Goal: Find contact information: Find contact information

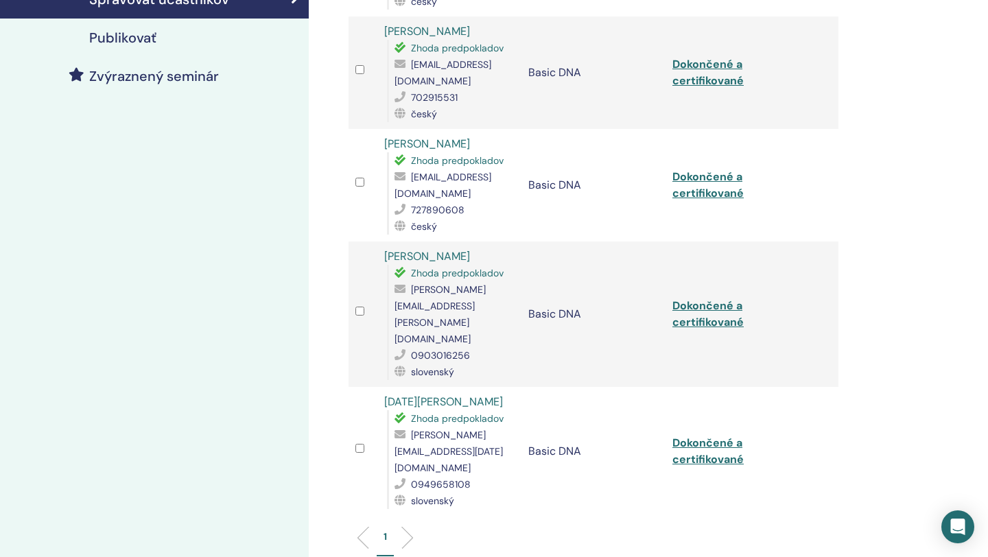
scroll to position [357, 0]
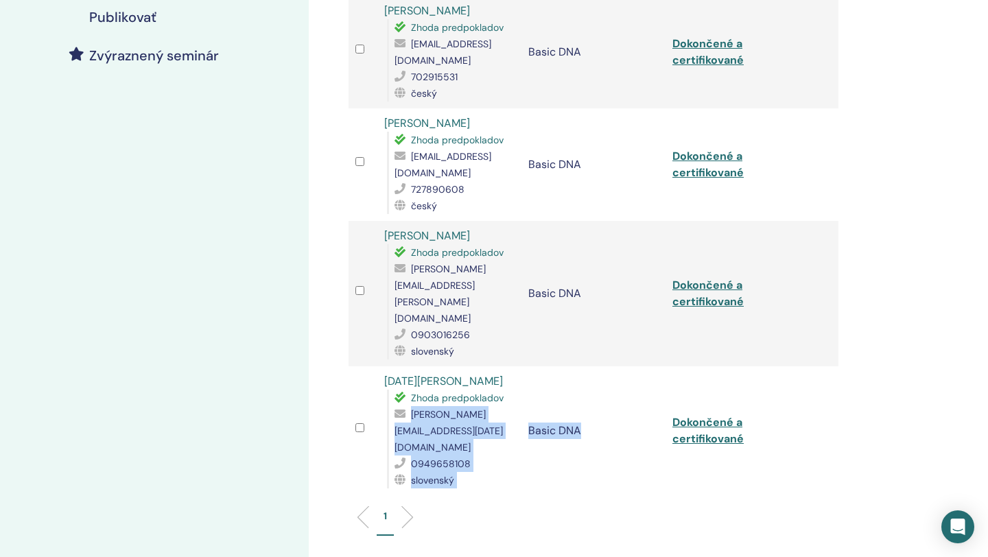
drag, startPoint x: 395, startPoint y: 367, endPoint x: 521, endPoint y: 369, distance: 126.2
click at [521, 369] on tr "[DATE][PERSON_NAME] Zhoda predpokladov [PERSON_NAME][EMAIL_ADDRESS][DATE][DOMAI…" at bounding box center [593, 430] width 490 height 129
click at [521, 369] on td "Basic DNA" at bounding box center [593, 430] width 144 height 129
drag, startPoint x: 394, startPoint y: 365, endPoint x: 519, endPoint y: 363, distance: 125.5
click at [519, 366] on td "[DATE][PERSON_NAME] Zhoda predpokladov [PERSON_NAME][EMAIL_ADDRESS][DATE][DOMAI…" at bounding box center [449, 430] width 144 height 129
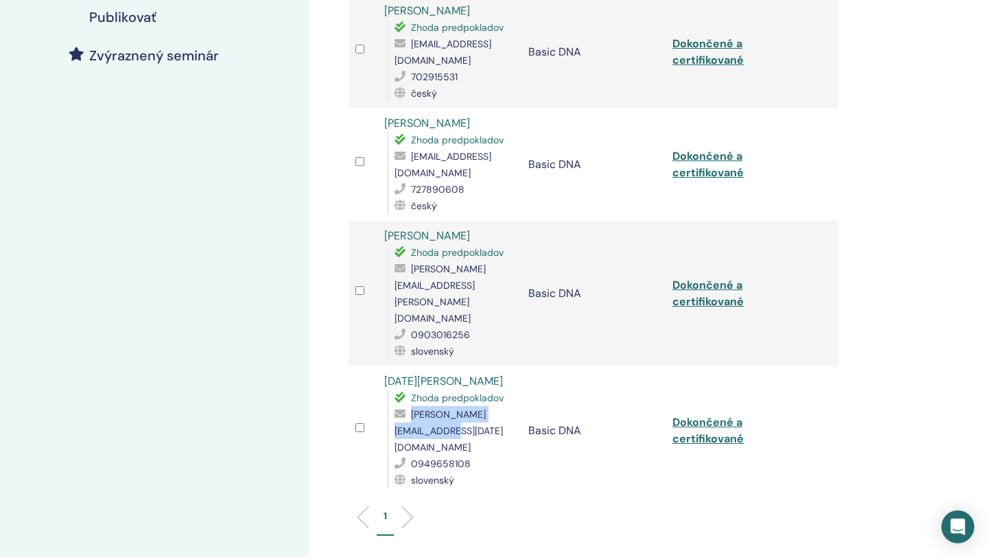
copy span "[PERSON_NAME][EMAIL_ADDRESS][DATE][DOMAIN_NAME]"
drag, startPoint x: 418, startPoint y: 382, endPoint x: 479, endPoint y: 382, distance: 61.0
click at [479, 455] on div "0949658108" at bounding box center [454, 463] width 120 height 16
copy span "949658108"
drag, startPoint x: 396, startPoint y: 256, endPoint x: 519, endPoint y: 254, distance: 123.5
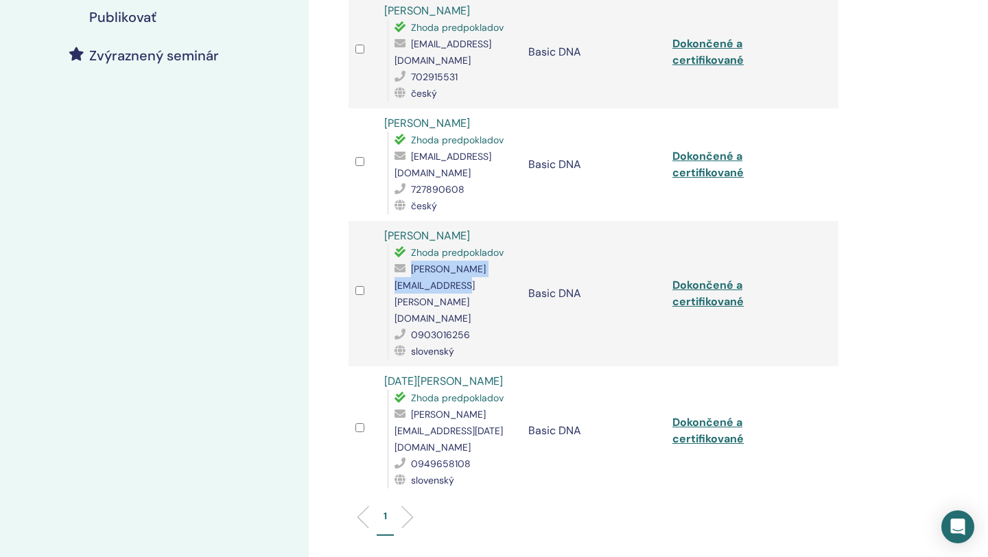
click at [486, 263] on span "[PERSON_NAME][EMAIL_ADDRESS][PERSON_NAME][DOMAIN_NAME]" at bounding box center [439, 294] width 91 height 62
copy span "[PERSON_NAME][EMAIL_ADDRESS][PERSON_NAME][DOMAIN_NAME]"
drag, startPoint x: 418, startPoint y: 271, endPoint x: 500, endPoint y: 271, distance: 81.6
click at [500, 326] on div "0903016256" at bounding box center [454, 334] width 120 height 16
copy span "903016256"
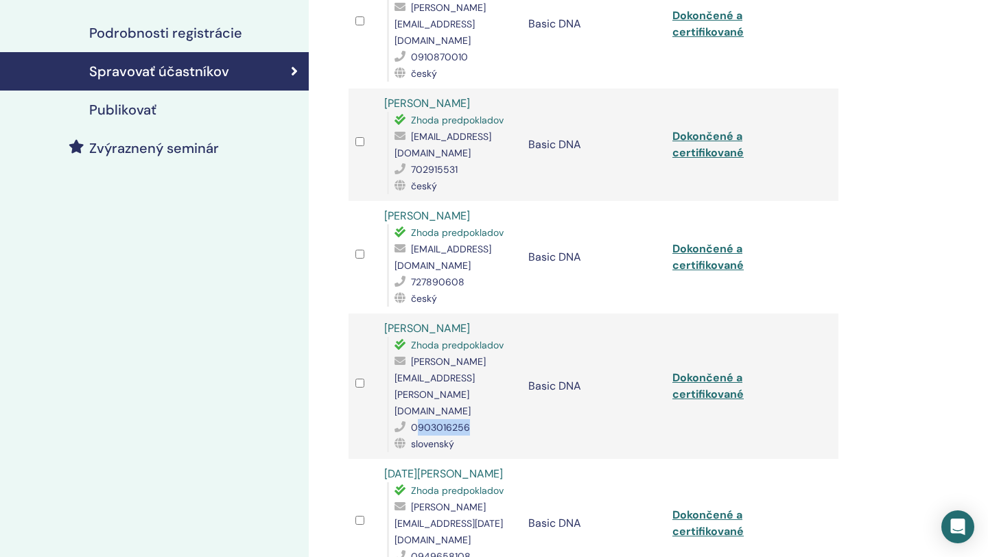
scroll to position [261, 0]
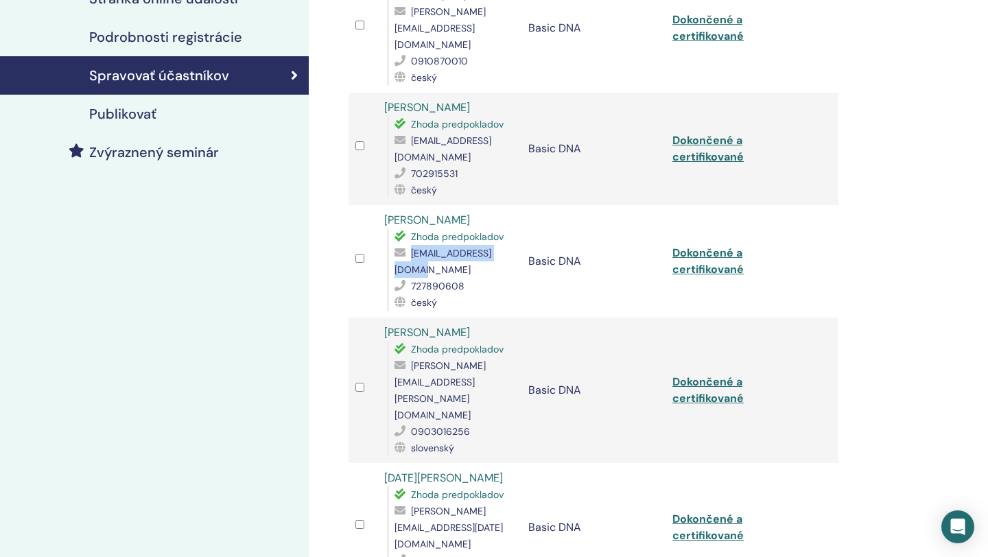
drag, startPoint x: 395, startPoint y: 239, endPoint x: 508, endPoint y: 236, distance: 113.2
click at [508, 245] on div "[EMAIL_ADDRESS][DOMAIN_NAME]" at bounding box center [454, 261] width 120 height 33
copy span "[EMAIL_ADDRESS][DOMAIN_NAME]"
drag, startPoint x: 412, startPoint y: 254, endPoint x: 468, endPoint y: 253, distance: 56.9
click at [468, 278] on div "727890608" at bounding box center [454, 286] width 120 height 16
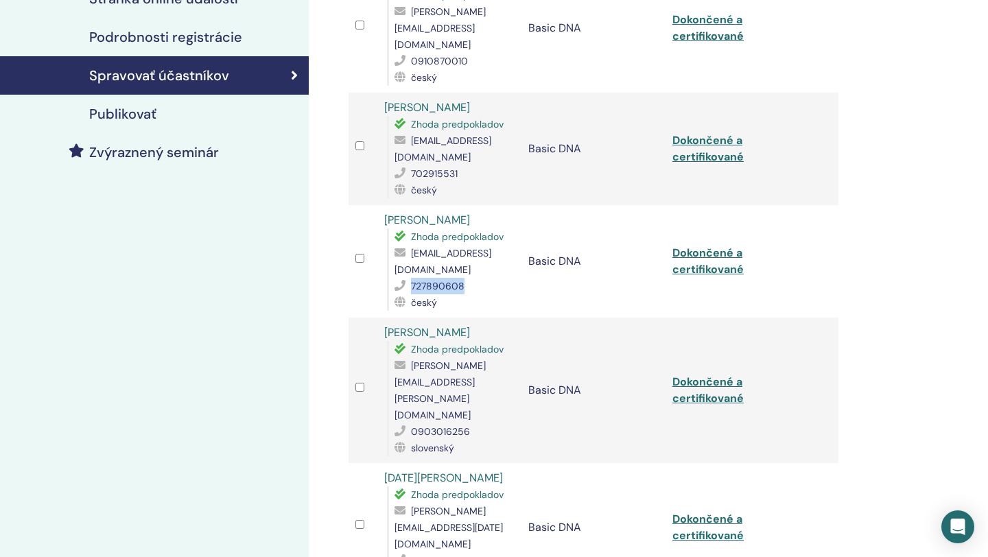
copy span "727890608"
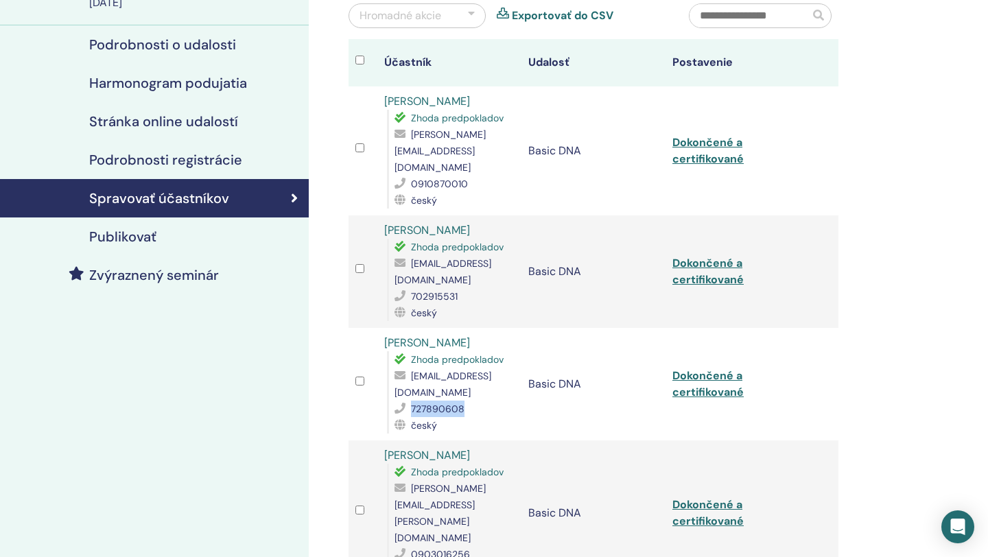
scroll to position [129, 0]
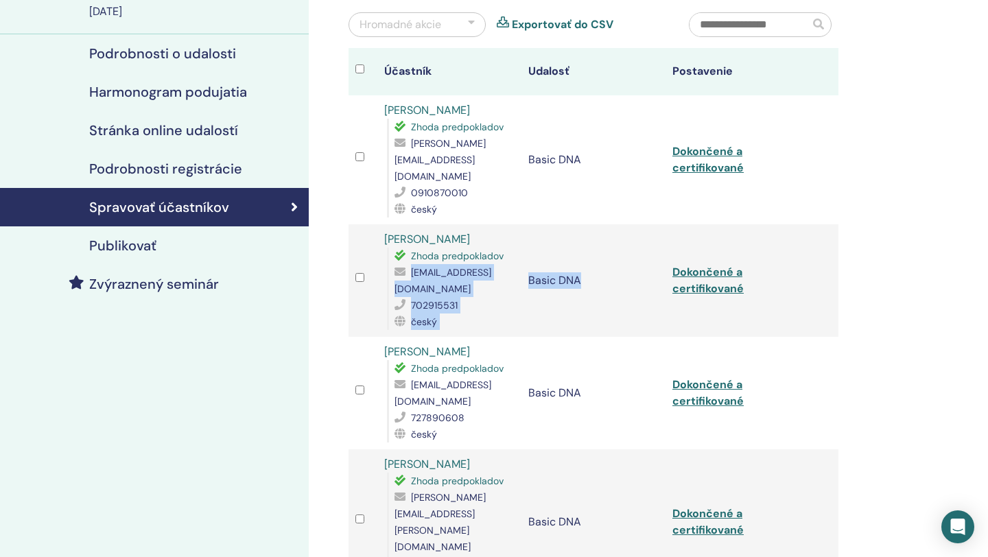
drag, startPoint x: 393, startPoint y: 257, endPoint x: 528, endPoint y: 258, distance: 135.1
click at [528, 258] on tr "[PERSON_NAME] Zhoda predpokladov [EMAIL_ADDRESS][DOMAIN_NAME] 702915531 český B…" at bounding box center [593, 280] width 490 height 112
click at [528, 258] on td "Basic DNA" at bounding box center [593, 280] width 144 height 112
drag, startPoint x: 526, startPoint y: 258, endPoint x: 393, endPoint y: 257, distance: 133.1
click at [393, 257] on div "Zhoda predpokladov [EMAIL_ADDRESS][DOMAIN_NAME] 702915531 český" at bounding box center [451, 289] width 128 height 82
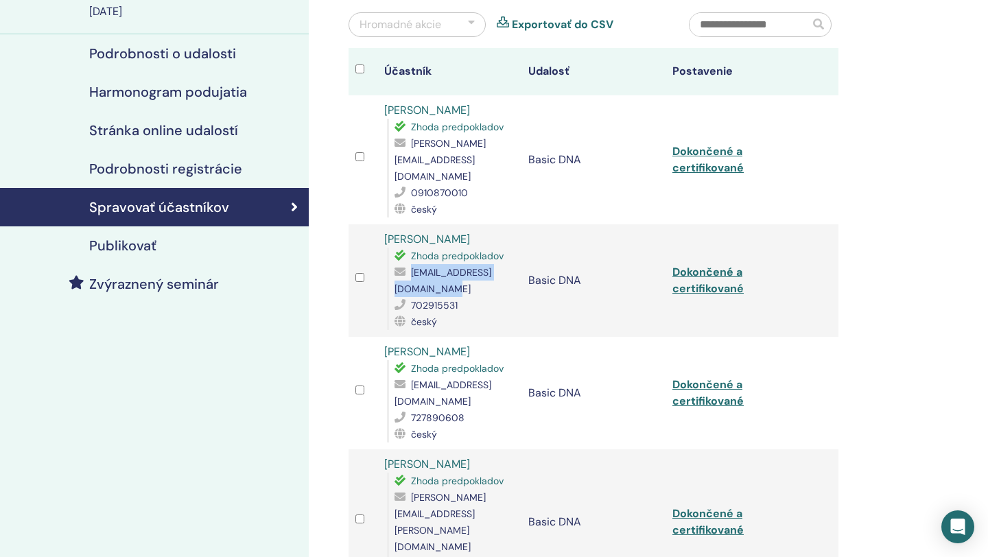
copy span "[EMAIL_ADDRESS][DOMAIN_NAME]"
drag, startPoint x: 411, startPoint y: 275, endPoint x: 465, endPoint y: 272, distance: 54.3
click at [465, 297] on div "702915531" at bounding box center [454, 305] width 120 height 16
copy span "702915531"
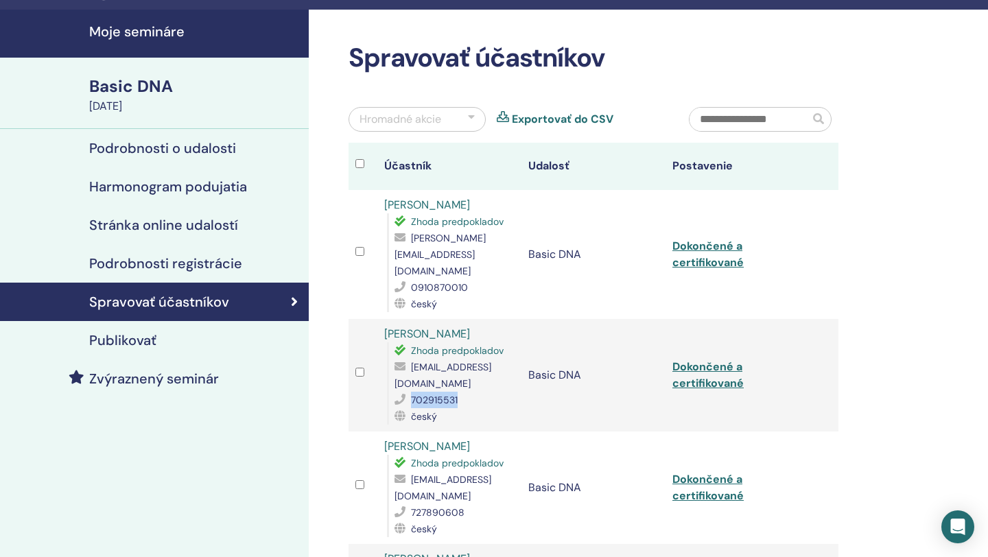
scroll to position [34, 0]
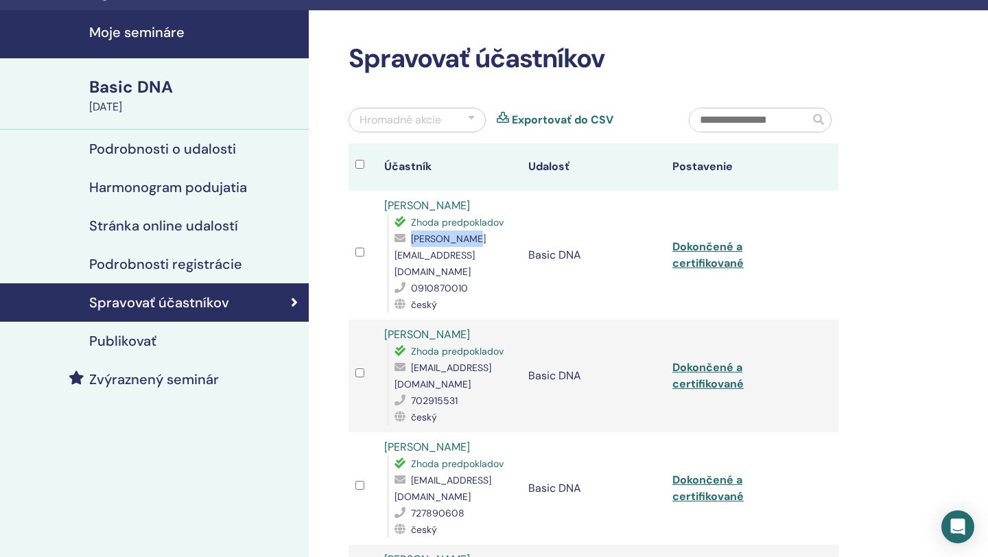
drag, startPoint x: 412, startPoint y: 239, endPoint x: 488, endPoint y: 239, distance: 76.1
click at [488, 239] on div "[PERSON_NAME][EMAIL_ADDRESS][DOMAIN_NAME]" at bounding box center [454, 254] width 120 height 49
copy span "[PERSON_NAME][EMAIL_ADDRESS][DOMAIN_NAME]"
drag, startPoint x: 418, startPoint y: 257, endPoint x: 489, endPoint y: 255, distance: 70.7
click at [489, 280] on div "0910870010" at bounding box center [454, 288] width 120 height 16
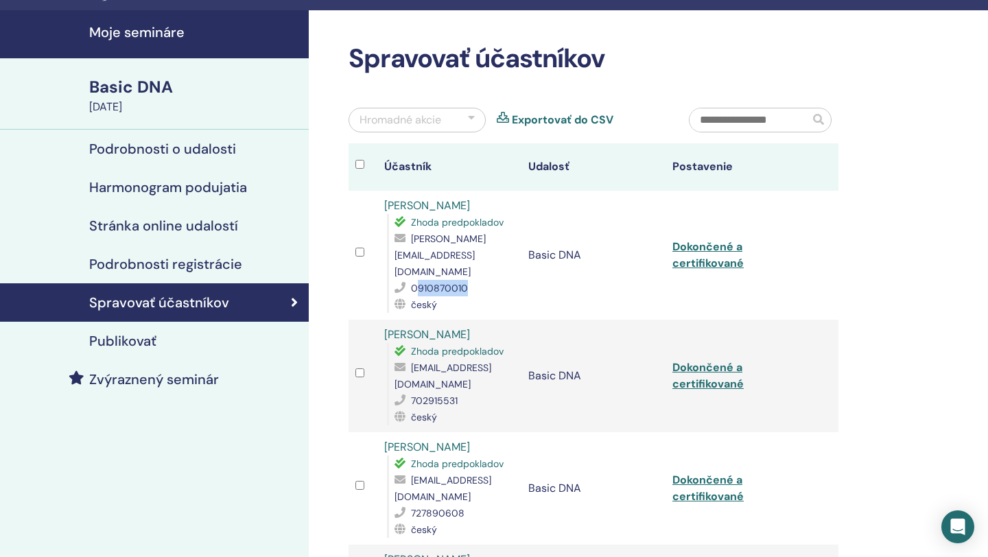
copy span "910870010"
